Goal: Task Accomplishment & Management: Manage account settings

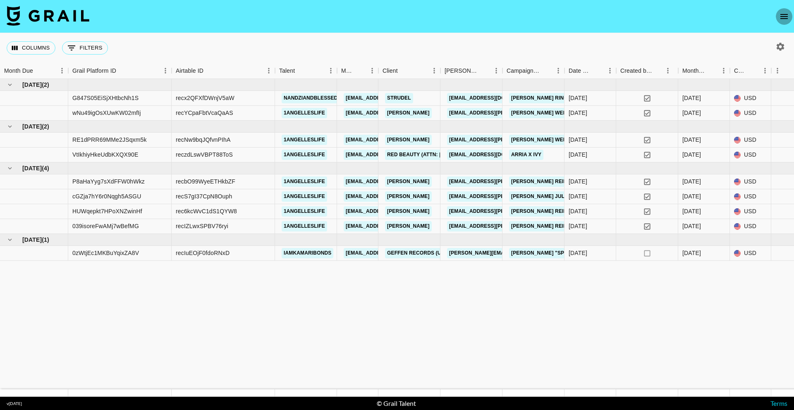
click at [783, 19] on icon "open drawer" at bounding box center [783, 16] width 7 height 5
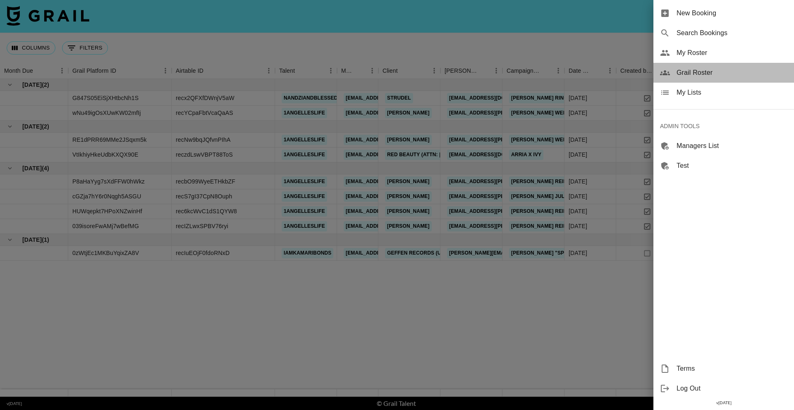
click at [700, 81] on div "Grail Roster" at bounding box center [723, 73] width 141 height 20
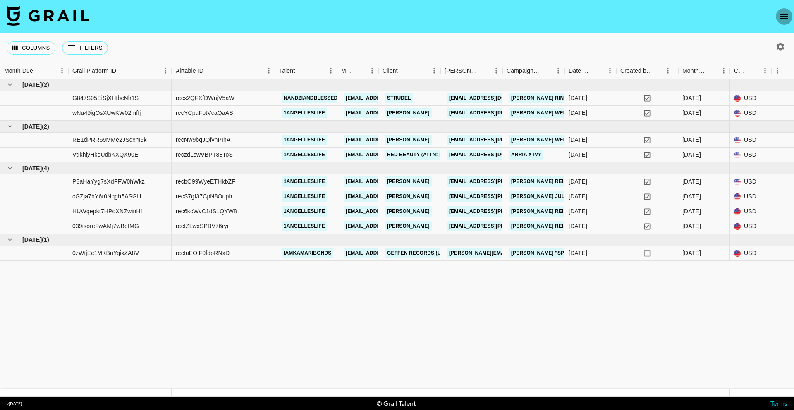
click at [786, 17] on icon "open drawer" at bounding box center [784, 17] width 10 height 10
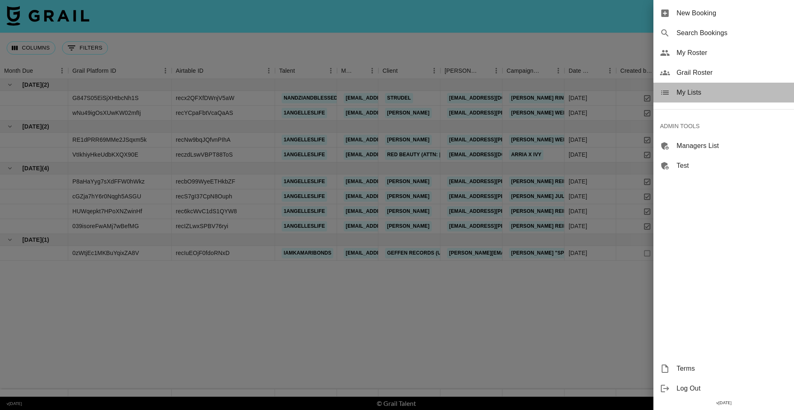
click at [695, 90] on span "My Lists" at bounding box center [731, 93] width 111 height 10
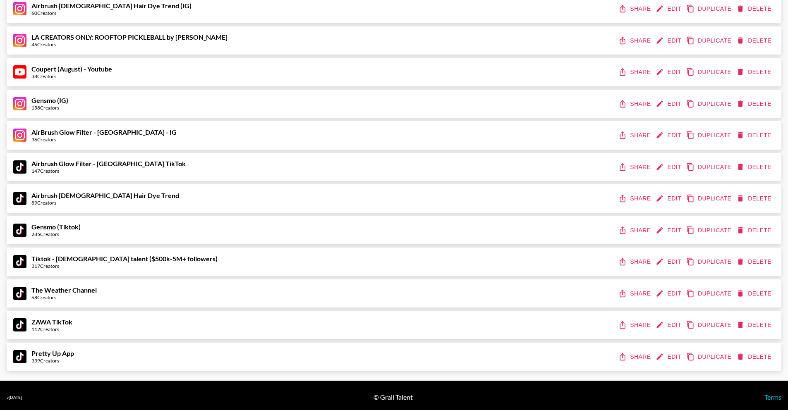
scroll to position [451, 0]
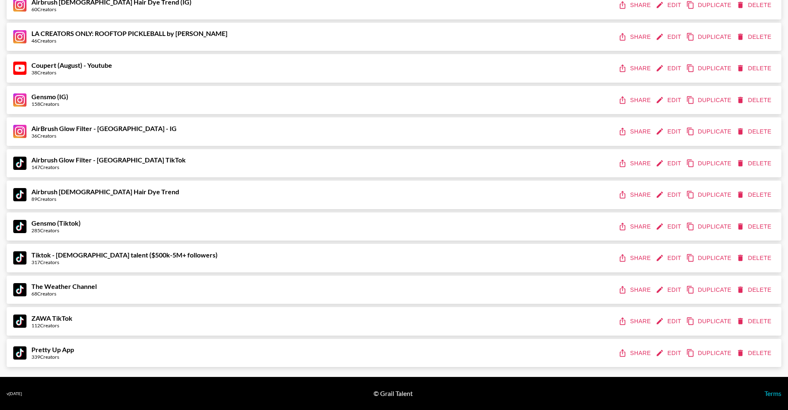
click at [672, 230] on button "Edit" at bounding box center [669, 226] width 31 height 15
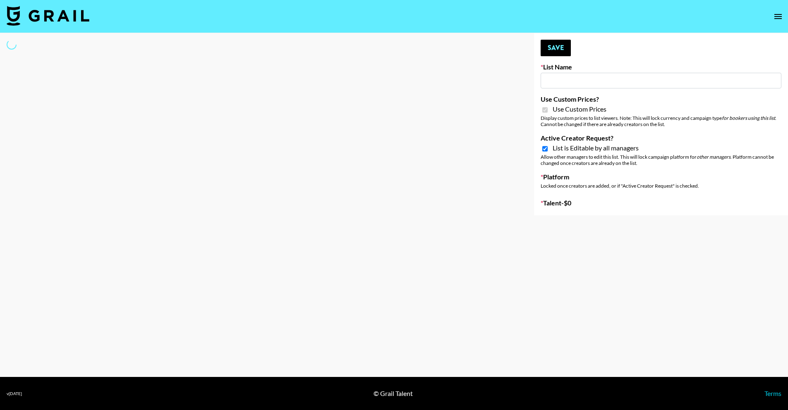
type input "Gensmo (Tiktok)"
checkbox input "true"
select select "Brand"
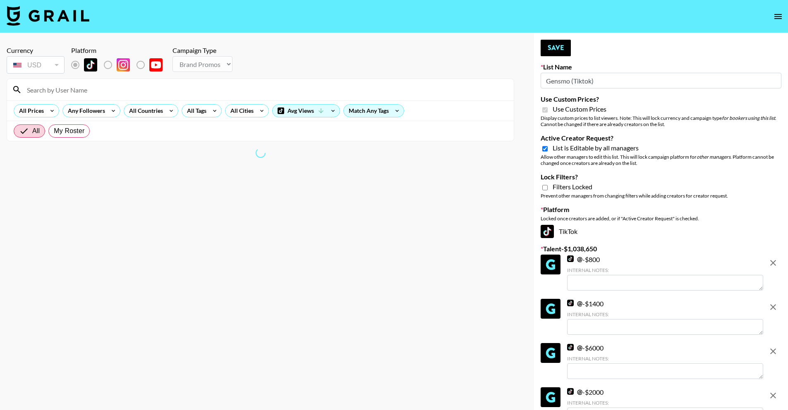
click at [591, 149] on span "List is Editable by all managers" at bounding box center [595, 148] width 86 height 8
click at [547, 149] on input "Active Creator Request?" at bounding box center [544, 148] width 5 height 7
checkbox input "false"
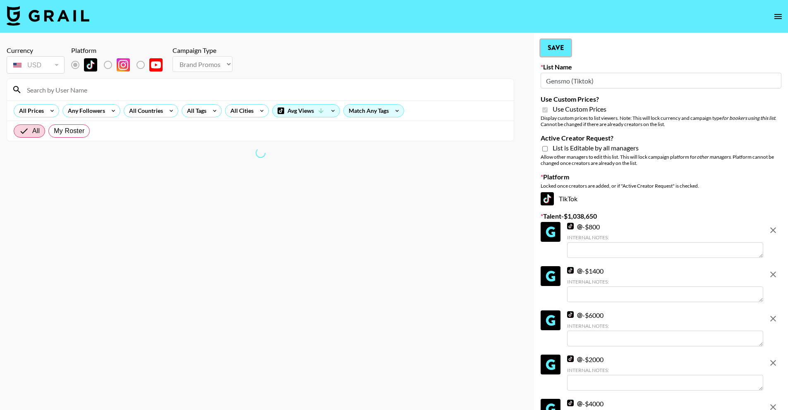
click at [558, 45] on button "Save" at bounding box center [555, 48] width 30 height 17
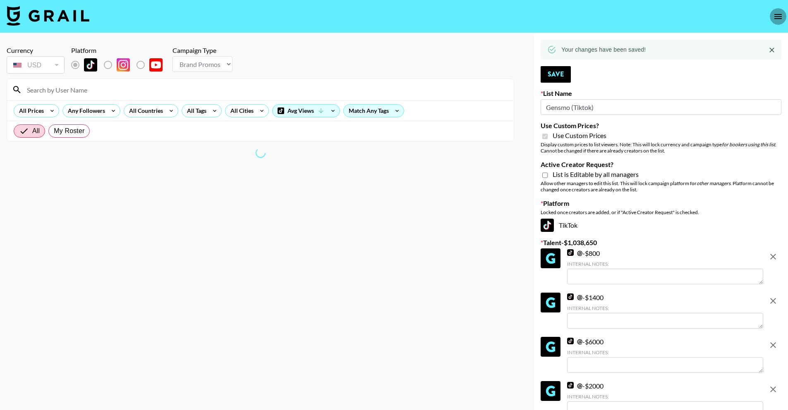
click at [779, 17] on icon "open drawer" at bounding box center [778, 17] width 10 height 10
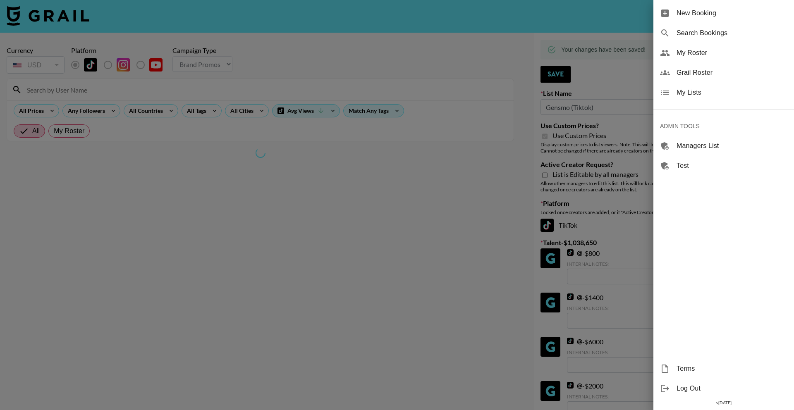
click at [727, 92] on span "My Lists" at bounding box center [731, 93] width 111 height 10
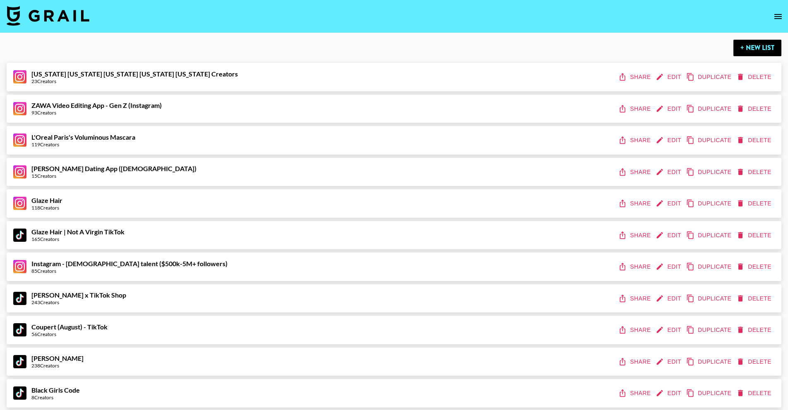
scroll to position [248, 0]
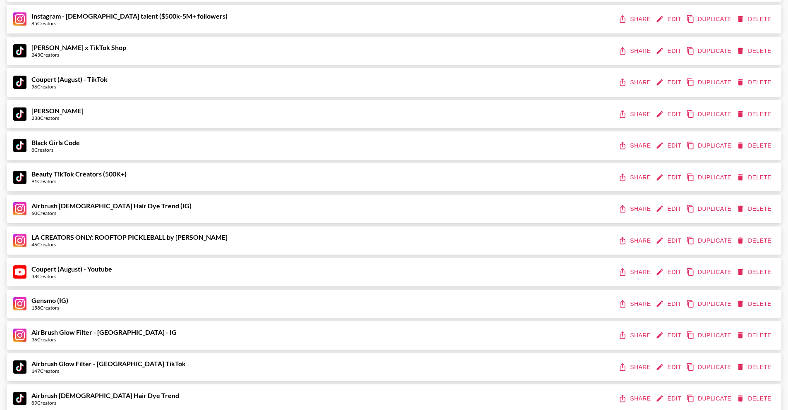
click at [666, 305] on button "Edit" at bounding box center [669, 303] width 31 height 15
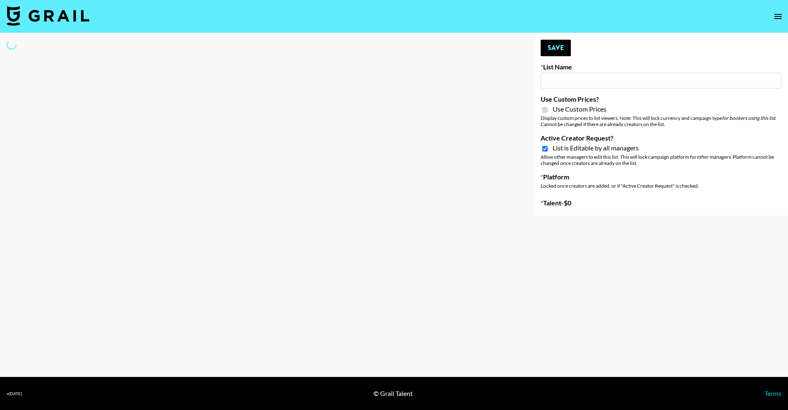
type input "Gensmo (IG)"
checkbox input "true"
select select "Brand"
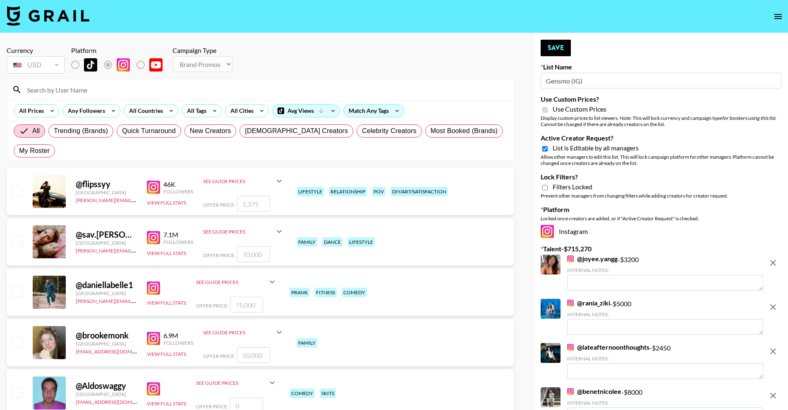
click at [583, 152] on span "List is Editable by all managers" at bounding box center [595, 148] width 86 height 8
click at [547, 152] on input "Active Creator Request?" at bounding box center [544, 148] width 5 height 7
checkbox input "false"
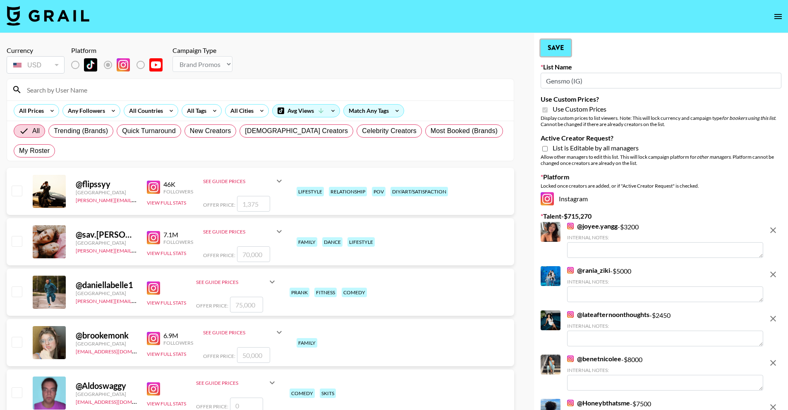
click at [557, 46] on button "Save" at bounding box center [555, 48] width 30 height 17
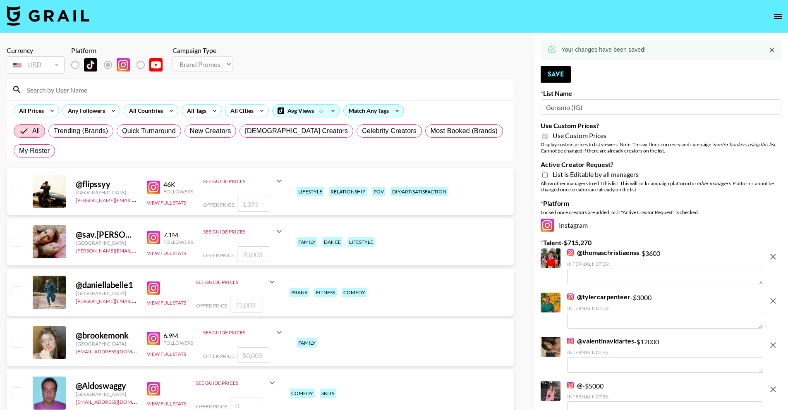
click at [782, 16] on icon "open drawer" at bounding box center [778, 17] width 10 height 10
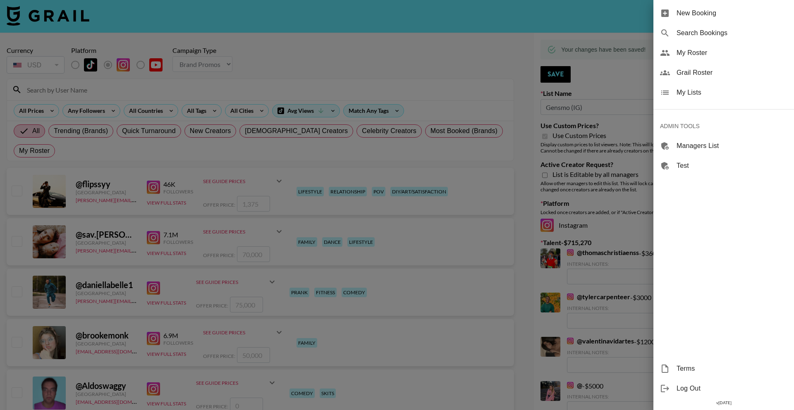
click at [729, 97] on span "My Lists" at bounding box center [731, 93] width 111 height 10
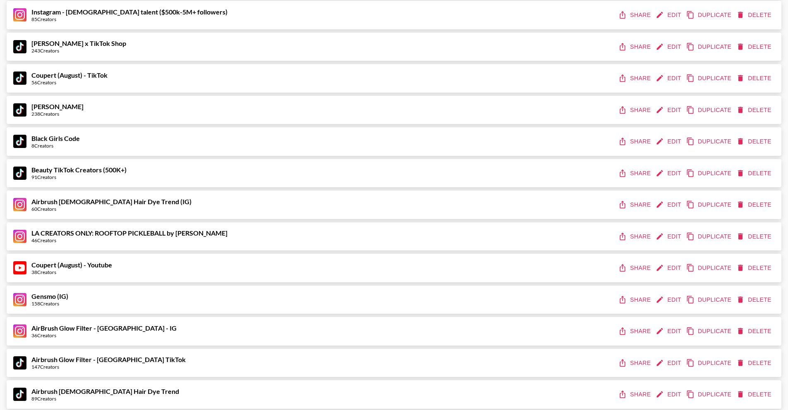
scroll to position [275, 0]
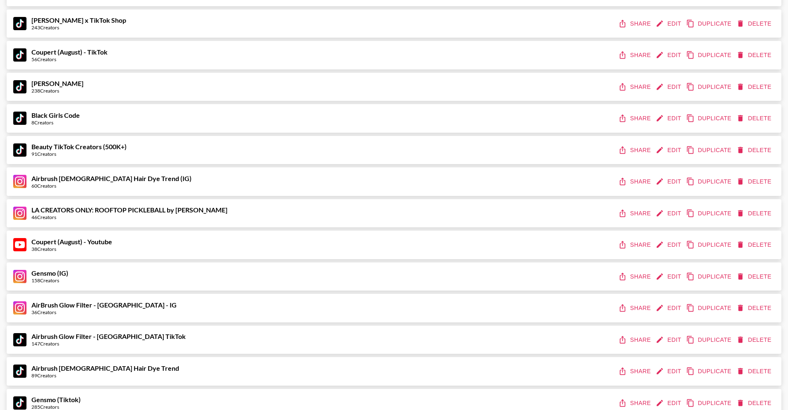
click at [640, 279] on button "Share" at bounding box center [634, 276] width 37 height 15
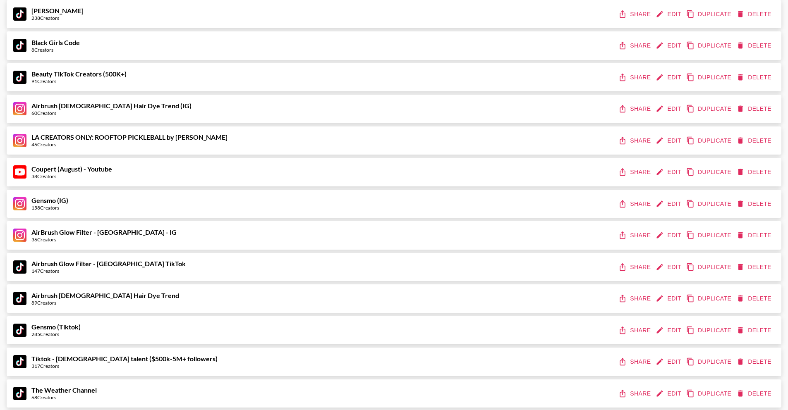
scroll to position [351, 0]
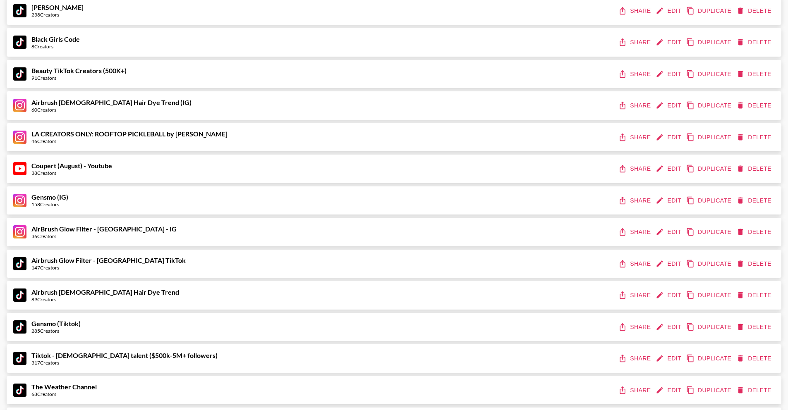
click at [632, 325] on button "Share" at bounding box center [634, 327] width 37 height 15
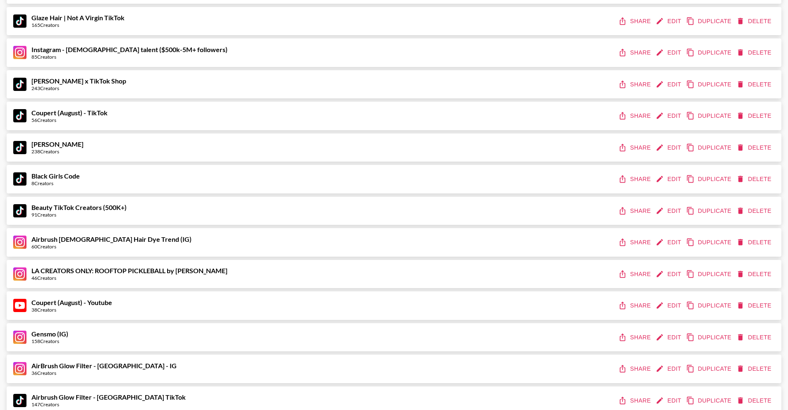
scroll to position [0, 0]
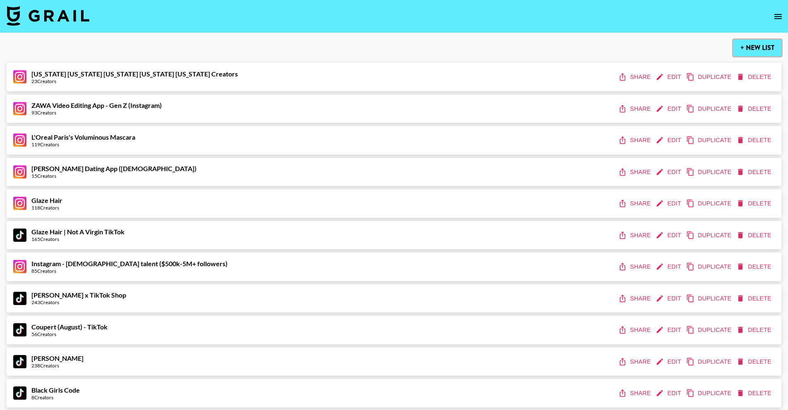
click at [752, 42] on button "+ New List" at bounding box center [757, 48] width 48 height 17
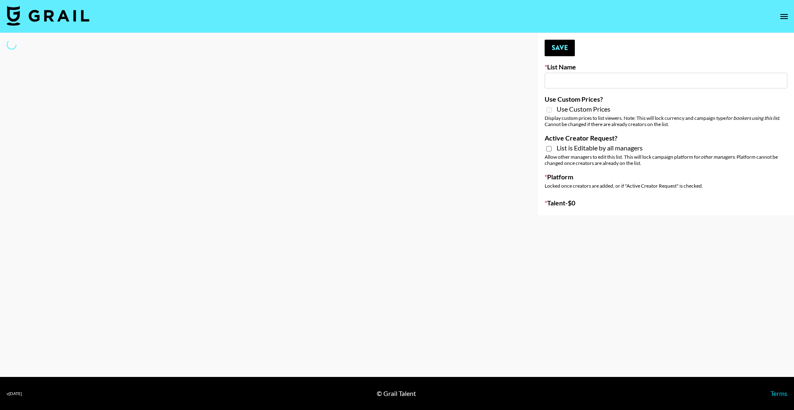
click at [579, 77] on input at bounding box center [666, 81] width 243 height 16
type input "New List"
select select "Song"
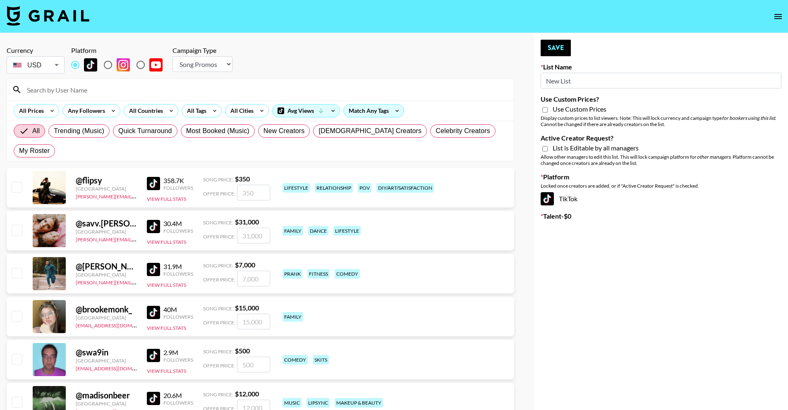
drag, startPoint x: 579, startPoint y: 77, endPoint x: 522, endPoint y: 86, distance: 57.7
drag, startPoint x: 578, startPoint y: 77, endPoint x: 522, endPoint y: 78, distance: 55.8
type input "FaceApp"
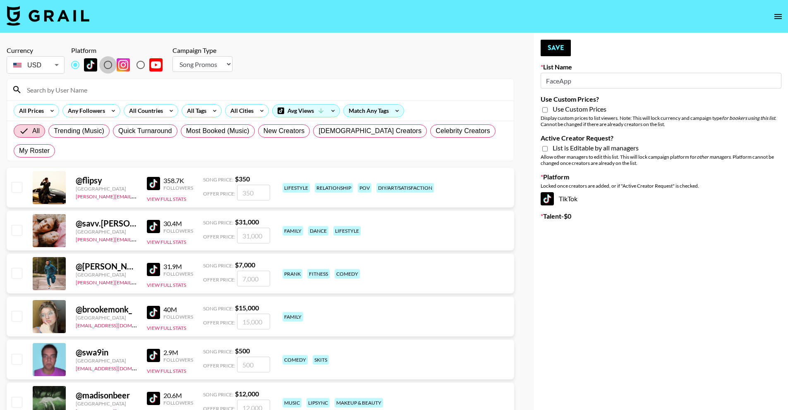
click at [109, 68] on input "radio" at bounding box center [107, 64] width 17 height 17
radio input "true"
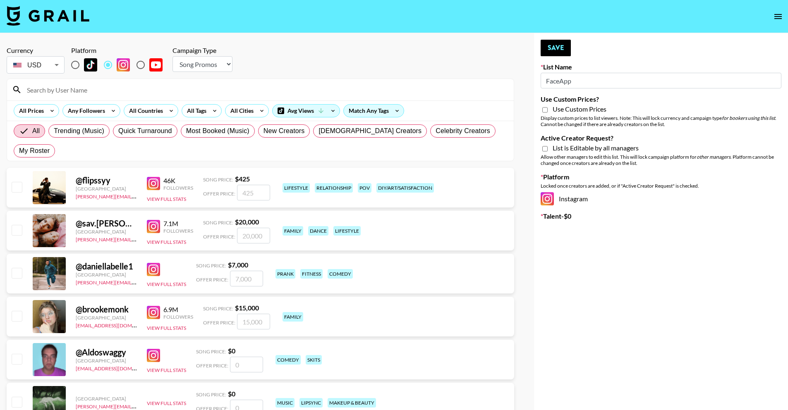
click at [193, 69] on select "Choose Type... Song Promos Brand Promos" at bounding box center [202, 64] width 60 height 16
select select "Brand"
click at [172, 56] on select "Choose Type... Song Promos Brand Promos" at bounding box center [202, 64] width 60 height 16
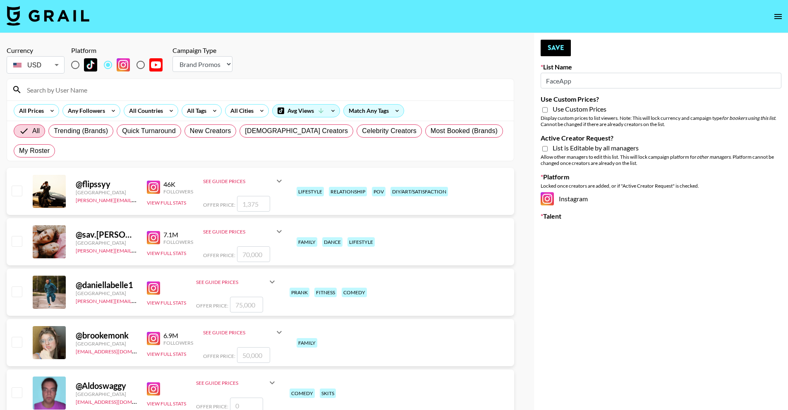
click at [551, 107] on div "Use Custom Prices" at bounding box center [660, 110] width 241 height 10
click at [573, 113] on div "Use Custom Prices" at bounding box center [660, 110] width 241 height 10
click at [573, 112] on span "Use Custom Prices" at bounding box center [579, 109] width 54 height 8
click at [547, 112] on input "Use Custom Prices?" at bounding box center [544, 109] width 5 height 7
checkbox input "true"
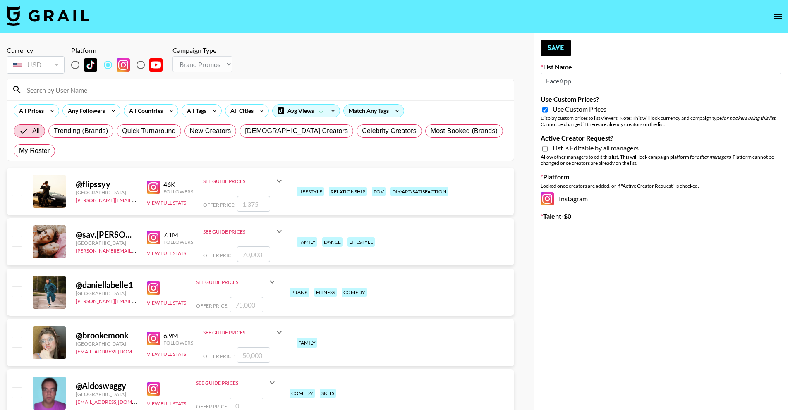
click at [568, 149] on span "List is Editable by all managers" at bounding box center [595, 148] width 86 height 8
click at [547, 149] on input "Active Creator Request?" at bounding box center [544, 148] width 5 height 7
checkbox input "true"
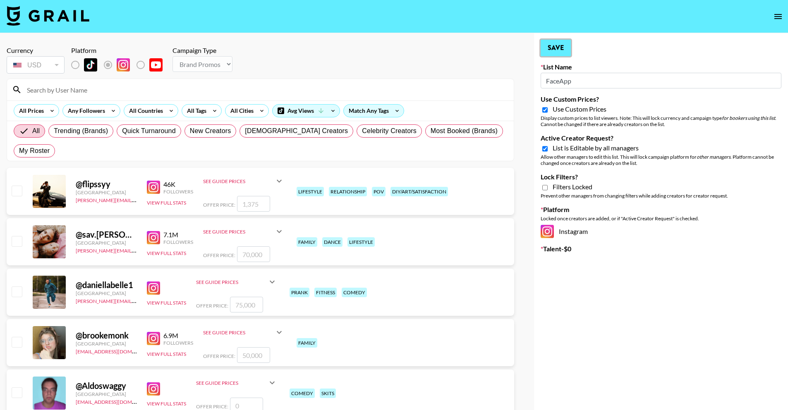
click at [556, 51] on button "Save" at bounding box center [555, 48] width 30 height 17
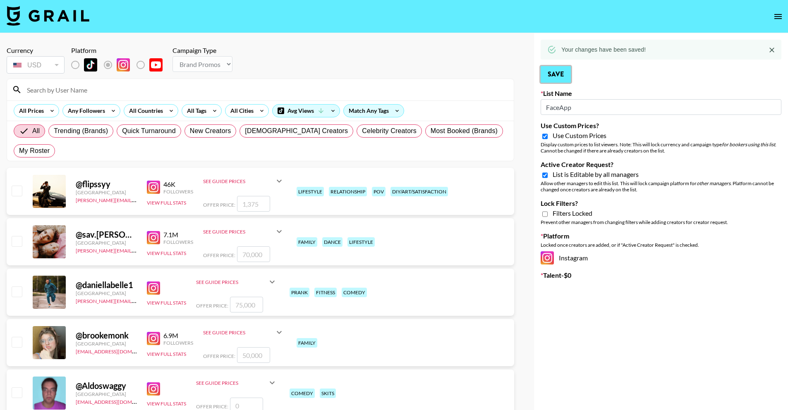
click at [550, 77] on button "Save" at bounding box center [555, 74] width 30 height 17
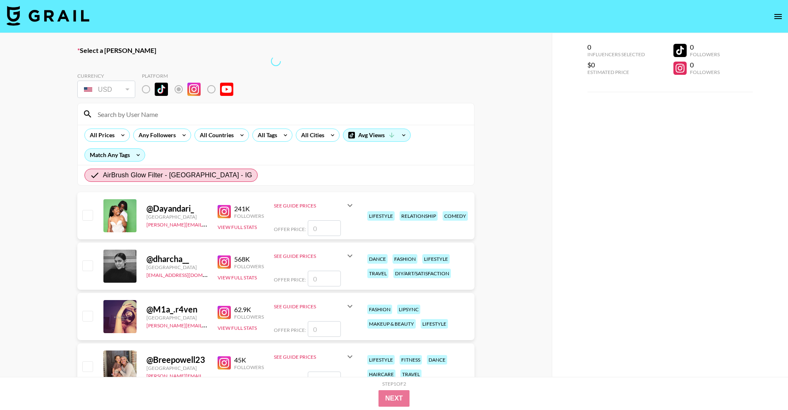
radio input "true"
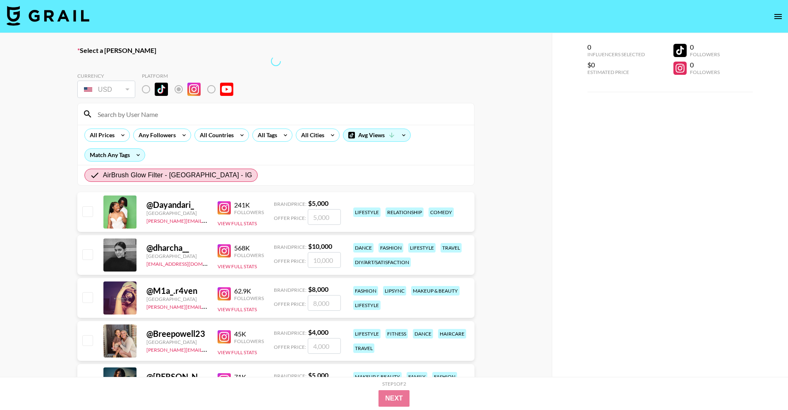
click at [167, 118] on input at bounding box center [281, 113] width 376 height 13
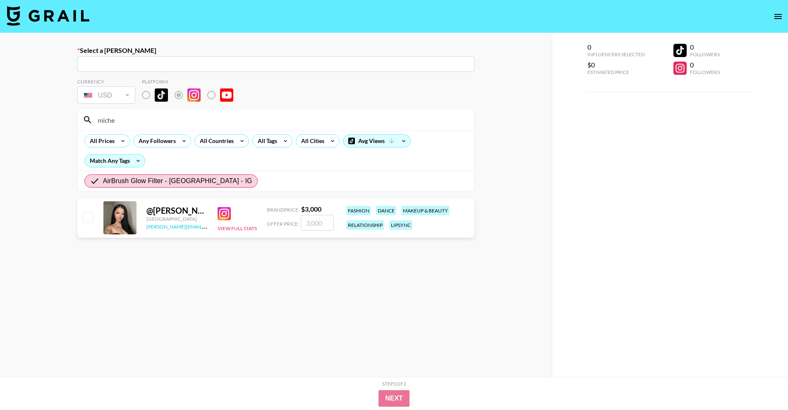
type input "miche"
copy link "george@grail-talent.com"
drag, startPoint x: 198, startPoint y: 214, endPoint x: 156, endPoint y: 212, distance: 42.2
click at [156, 212] on div "@ Michelle.otp" at bounding box center [176, 210] width 61 height 10
copy div "Michelle.otp"
